Goal: Task Accomplishment & Management: Use online tool/utility

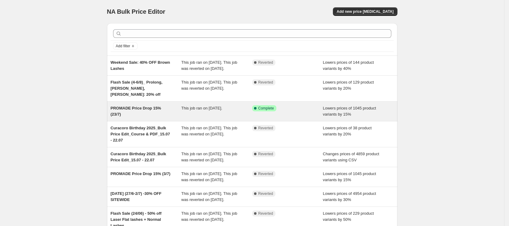
click at [161, 115] on span "PROMADE Price Drop 15% (23/7)" at bounding box center [136, 111] width 50 height 11
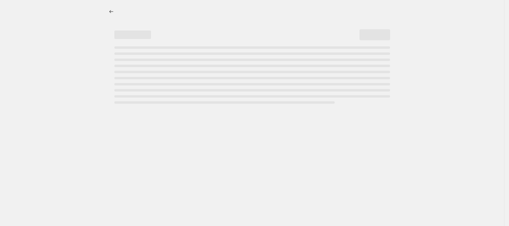
select select "percentage"
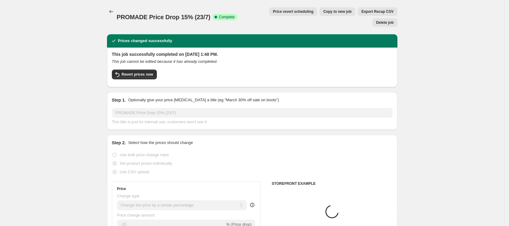
select select "tag"
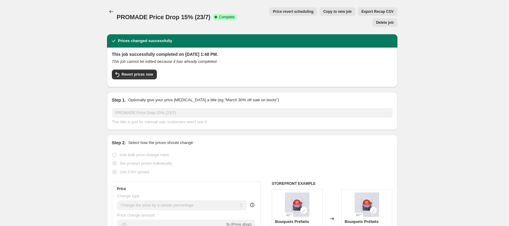
click at [283, 14] on button "Price revert scheduling" at bounding box center [293, 11] width 48 height 9
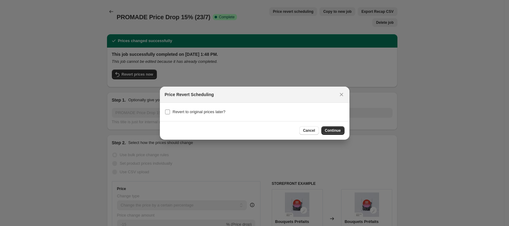
click at [199, 108] on label "Revert to original prices later?" at bounding box center [195, 112] width 61 height 9
click at [170, 110] on input "Revert to original prices later?" at bounding box center [167, 112] width 5 height 5
checkbox input "true"
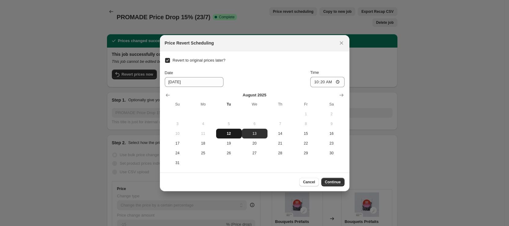
click at [228, 133] on span "12" at bounding box center [228, 133] width 21 height 5
type input "8/12/2025"
click at [316, 83] on input "10:20" at bounding box center [327, 82] width 34 height 10
click at [322, 82] on input "10:20" at bounding box center [327, 82] width 34 height 10
type input "10:50"
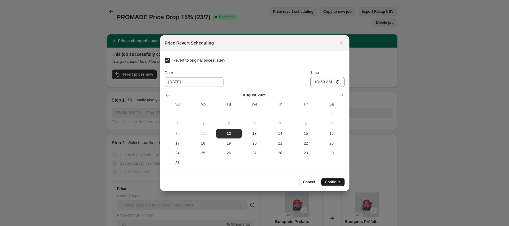
click at [333, 180] on span "Continue" at bounding box center [333, 182] width 16 height 5
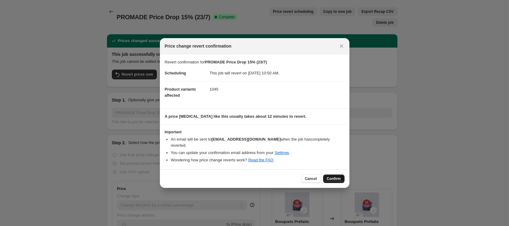
click at [338, 177] on span "Confirm" at bounding box center [334, 179] width 14 height 5
